Goal: Task Accomplishment & Management: Use online tool/utility

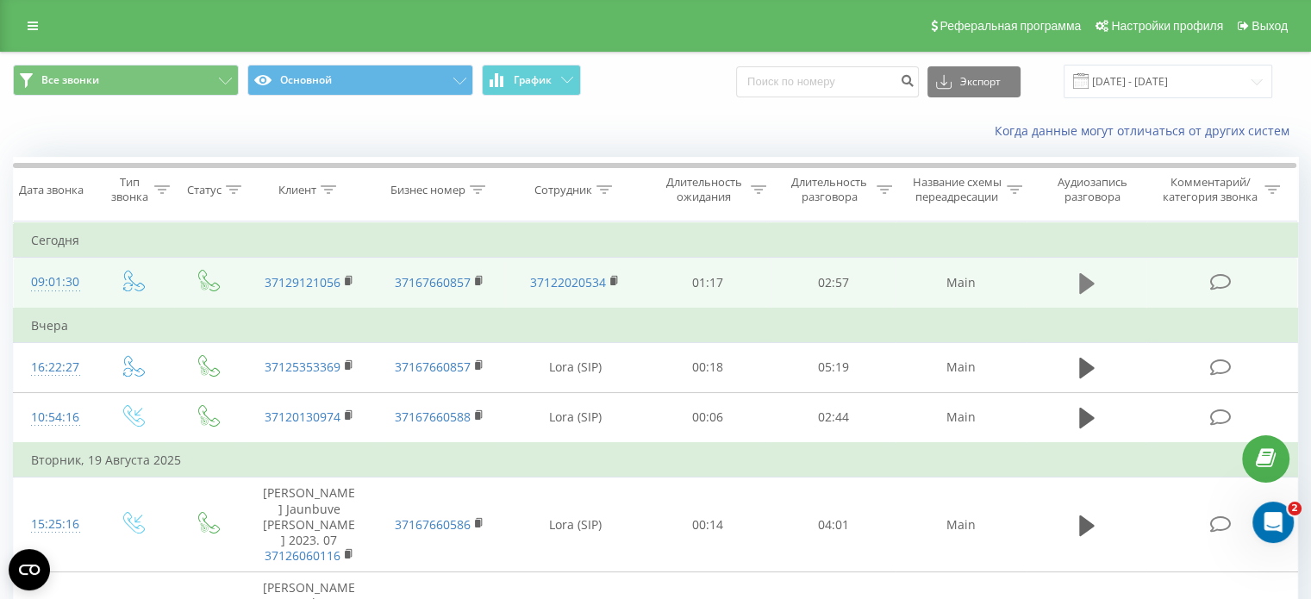
click at [1082, 287] on icon at bounding box center [1088, 283] width 16 height 21
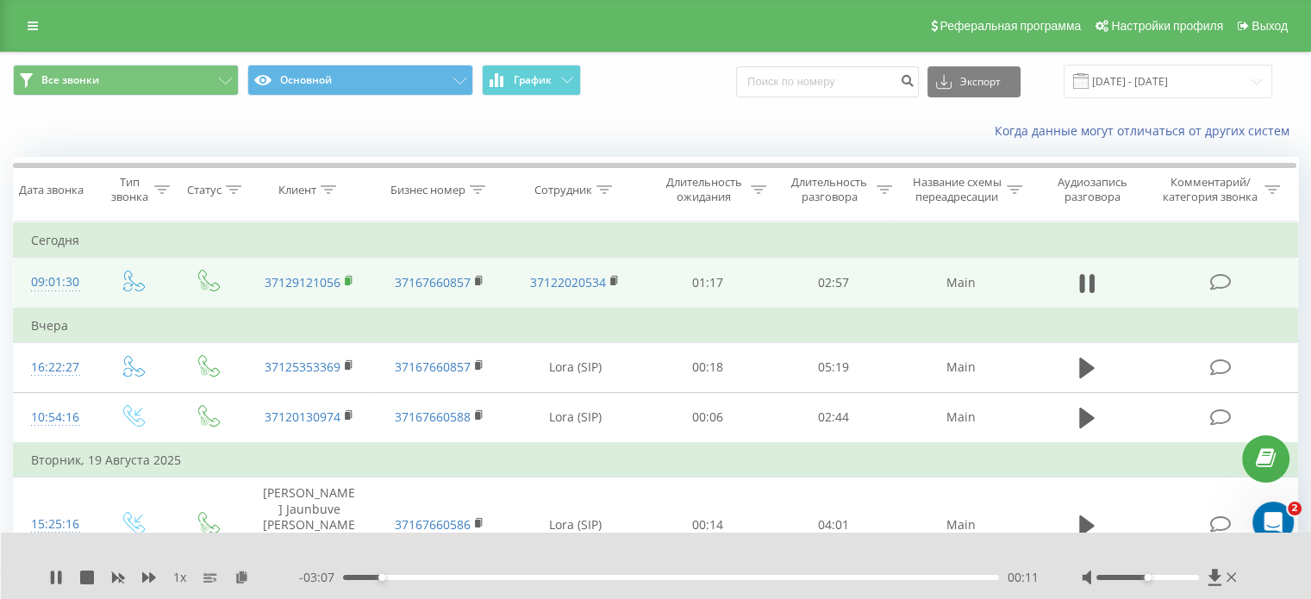
click at [348, 279] on rect at bounding box center [347, 282] width 5 height 8
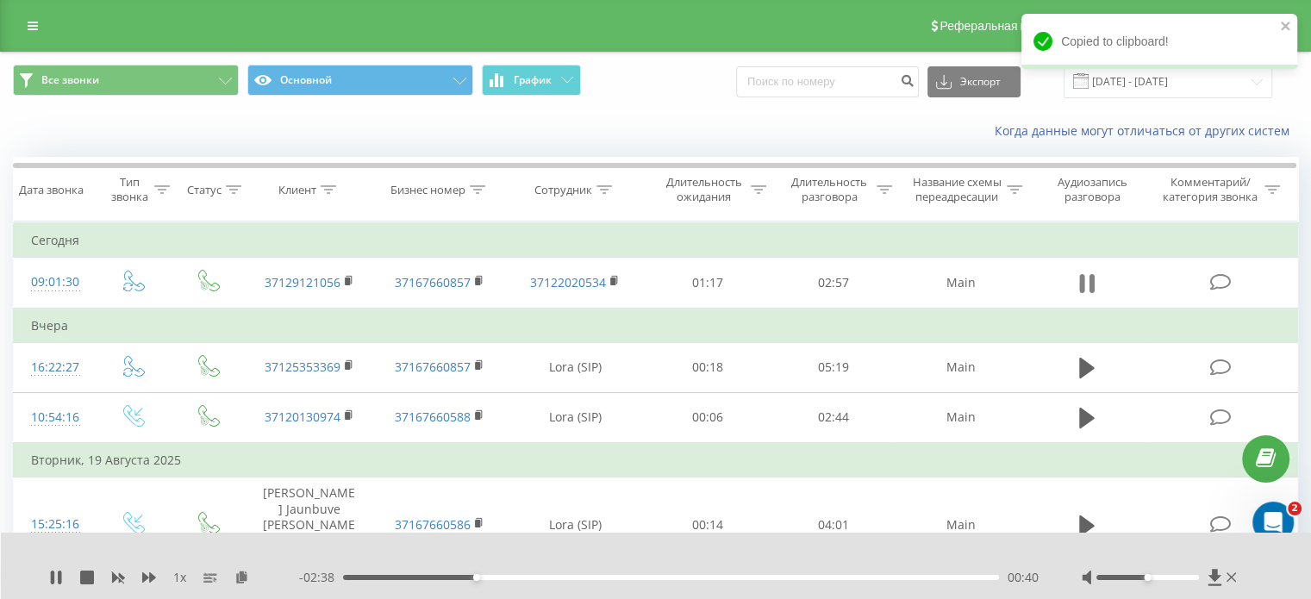
click at [1086, 279] on icon at bounding box center [1088, 284] width 16 height 24
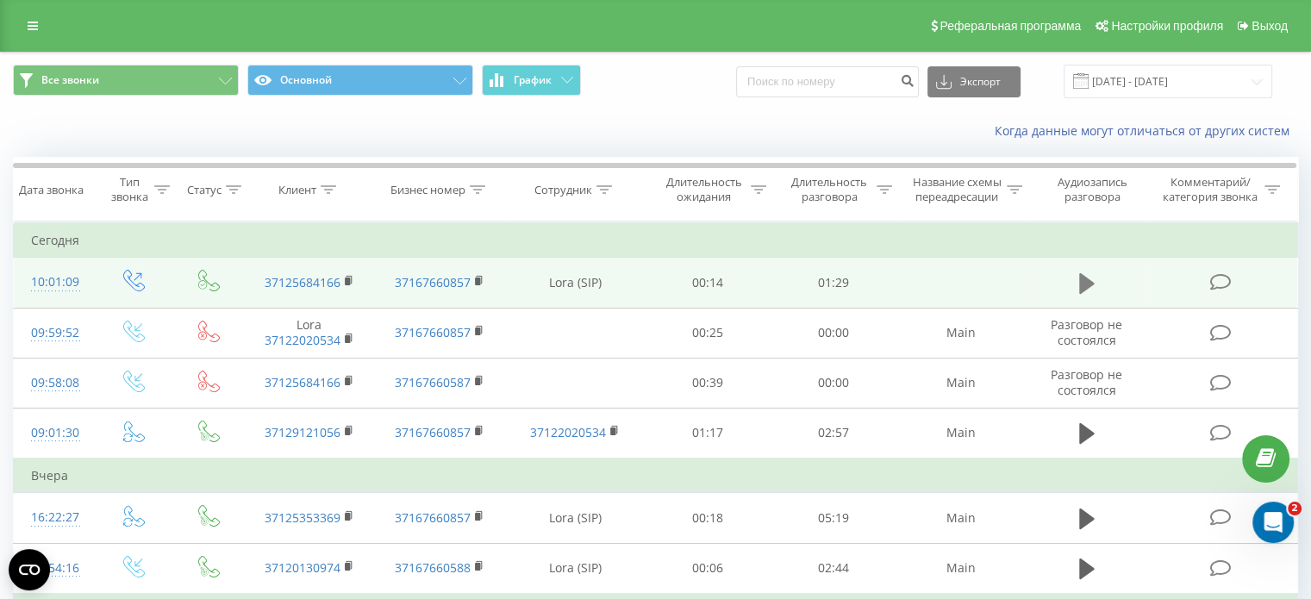
click at [1088, 287] on icon at bounding box center [1088, 284] width 16 height 24
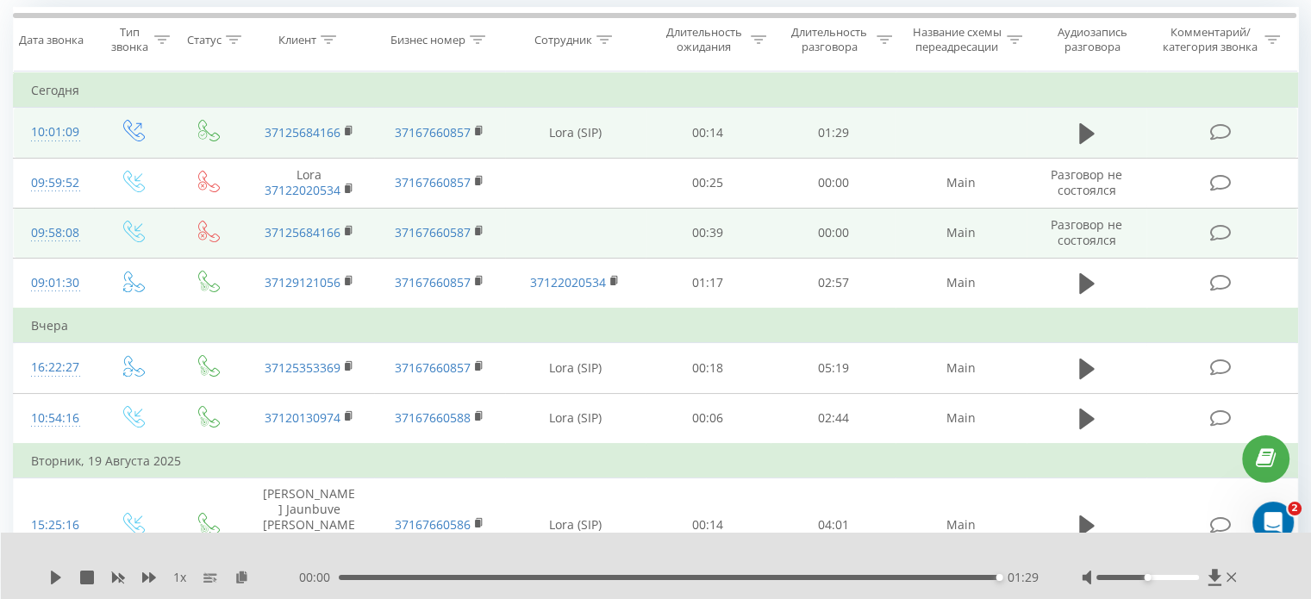
scroll to position [172, 0]
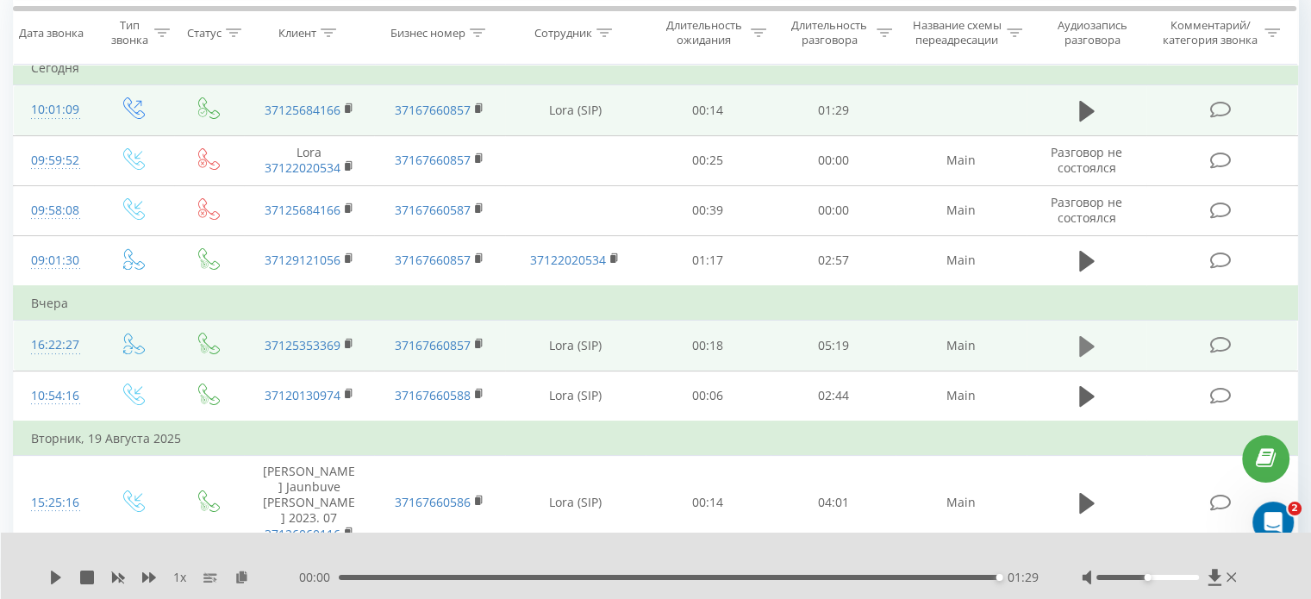
click at [1088, 347] on icon at bounding box center [1088, 346] width 16 height 21
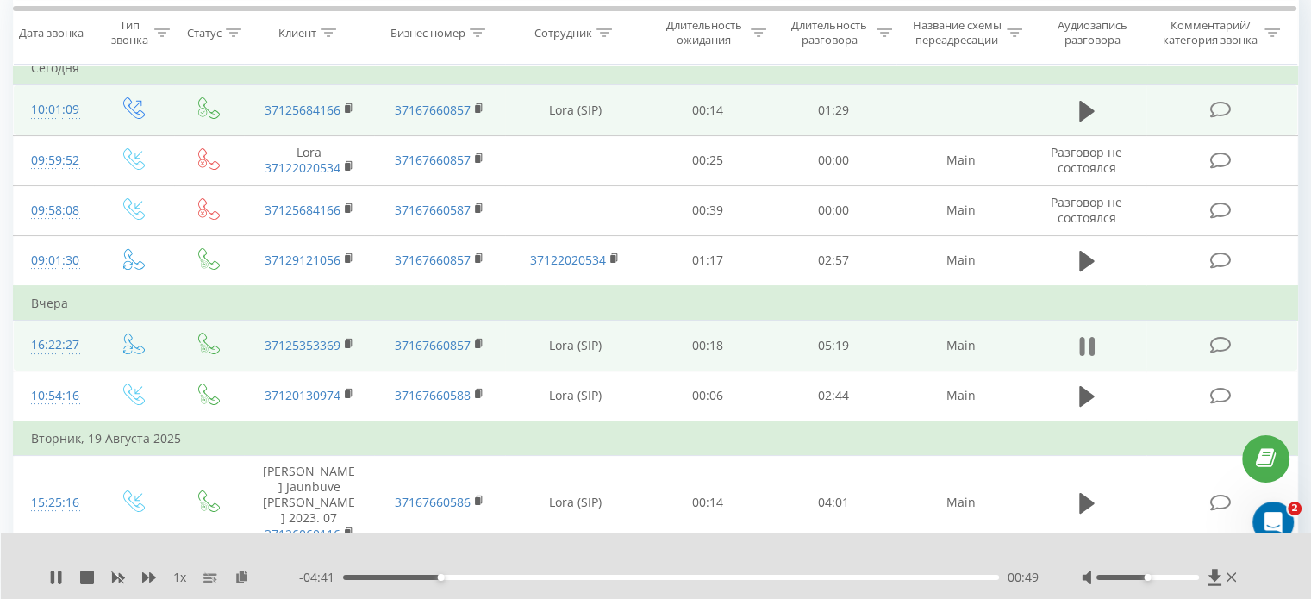
click at [1086, 340] on icon at bounding box center [1088, 347] width 16 height 24
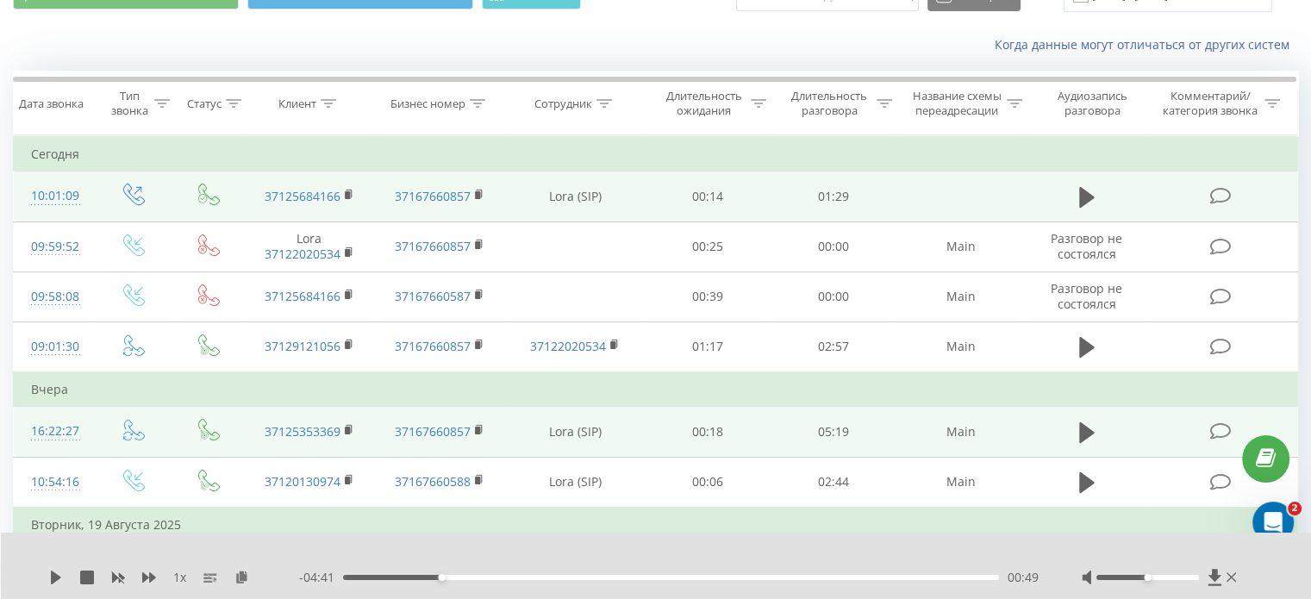
scroll to position [0, 0]
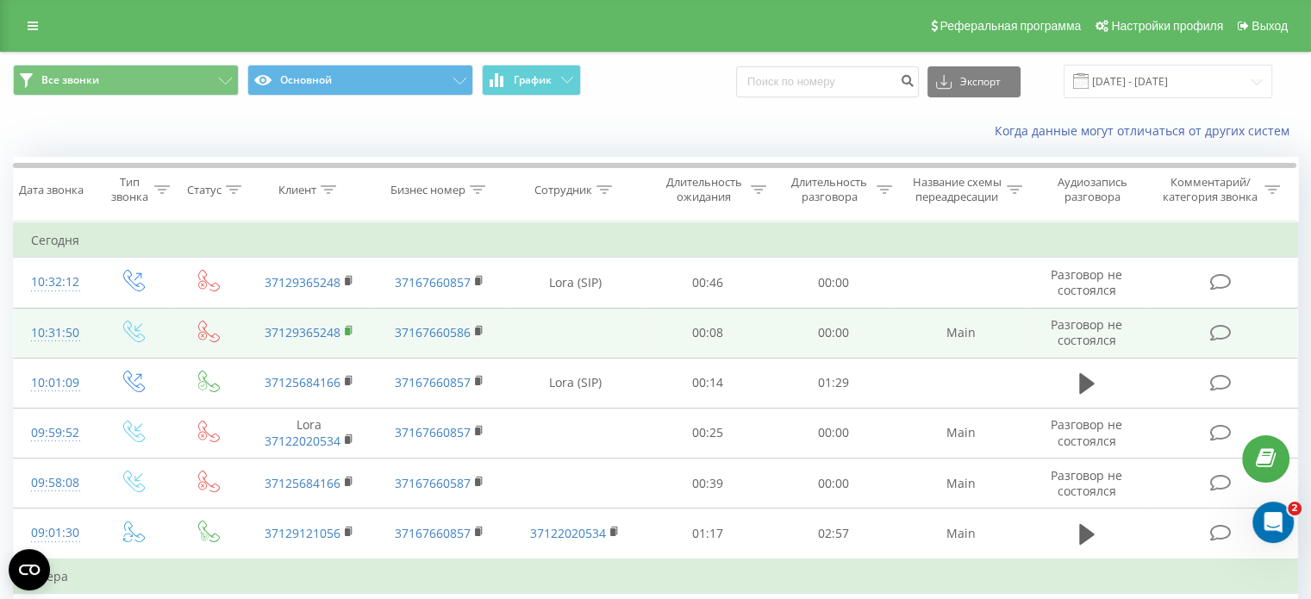
click at [346, 330] on rect at bounding box center [347, 332] width 5 height 8
